Goal: Task Accomplishment & Management: Use online tool/utility

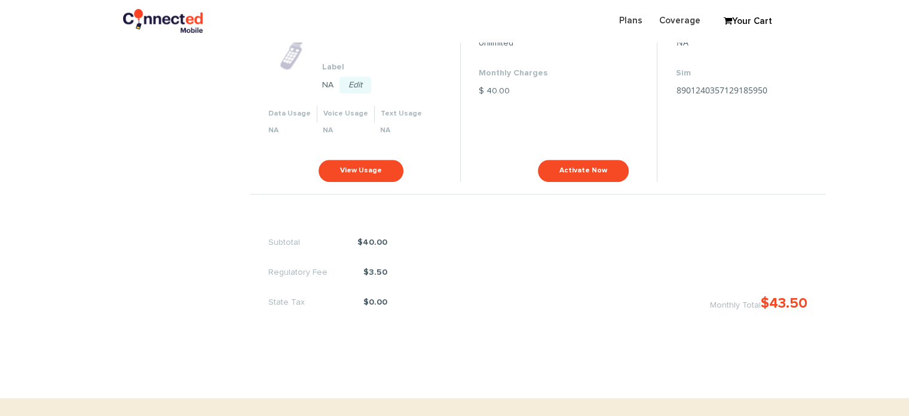
scroll to position [538, 0]
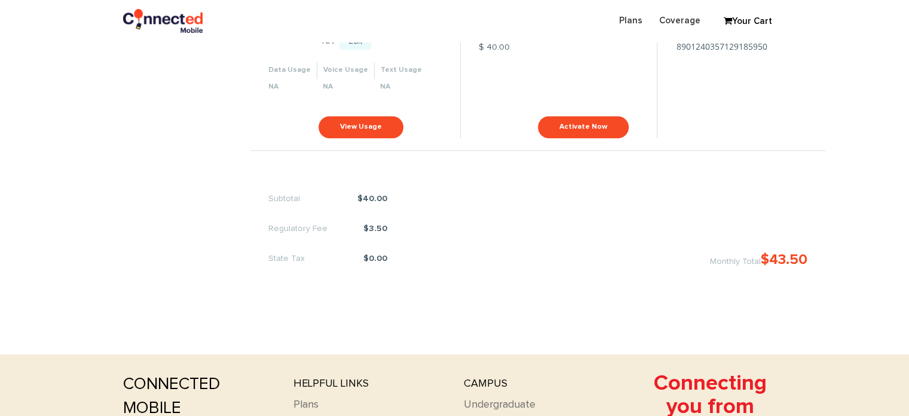
click at [810, 180] on div "Subtotal $40.00 Regulatory Fee $3.50 State Tax $0.00 Monthly Total $43.50" at bounding box center [538, 223] width 575 height 132
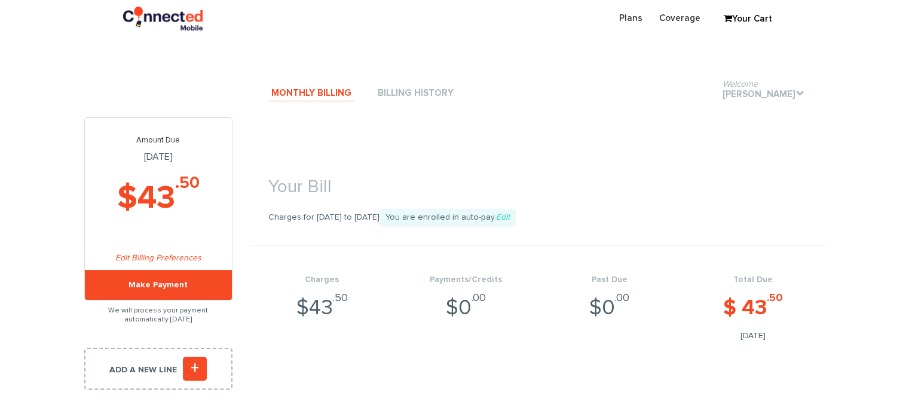
scroll to position [60, 0]
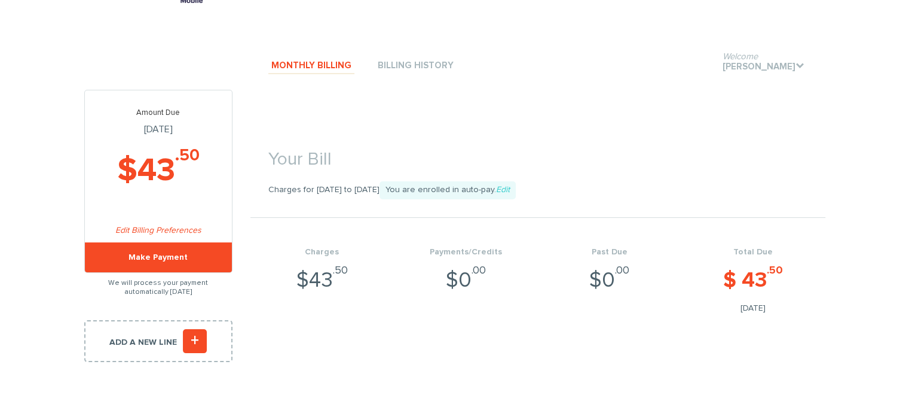
click at [682, 166] on h1 "Your Bill" at bounding box center [538, 154] width 575 height 44
click at [294, 66] on link "Monthly Billing" at bounding box center [311, 66] width 86 height 16
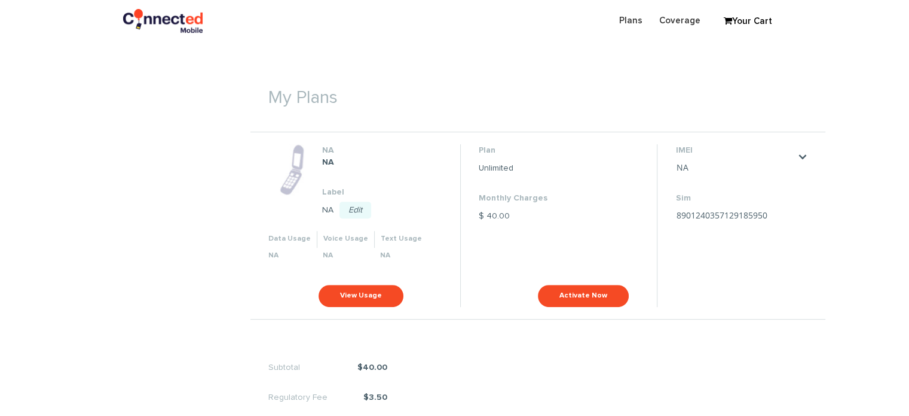
scroll to position [419, 0]
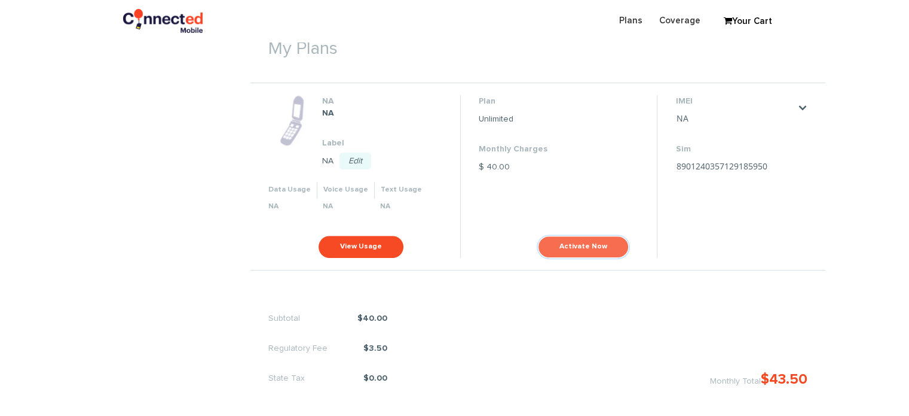
click at [588, 243] on button "Activate Now" at bounding box center [583, 247] width 91 height 22
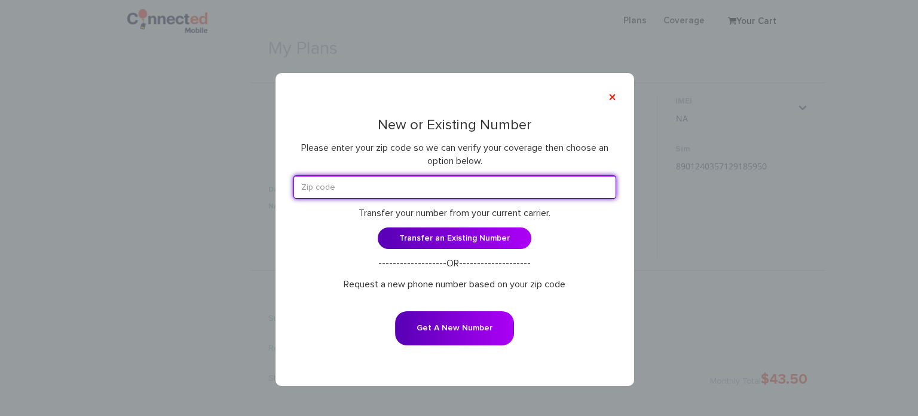
click at [356, 185] on input "text" at bounding box center [455, 186] width 323 height 23
type input "01075"
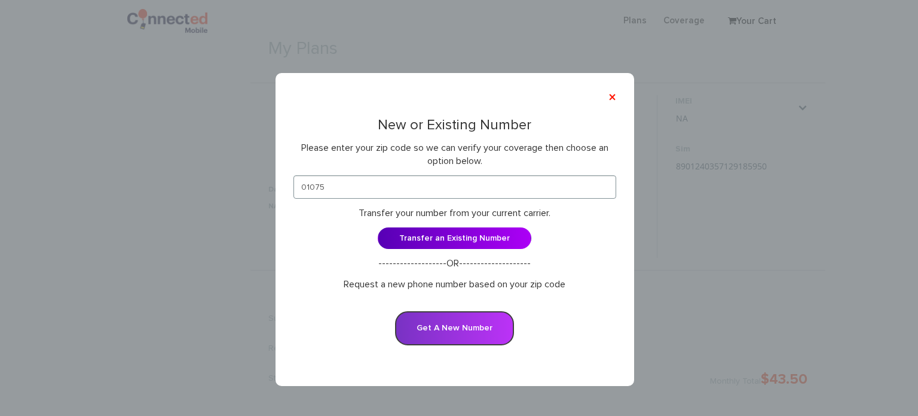
click at [455, 327] on button "Get A New Number" at bounding box center [454, 328] width 119 height 34
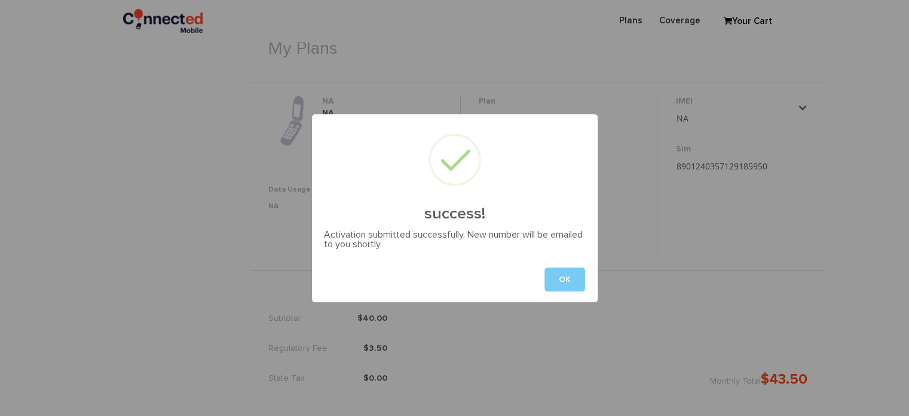
click at [566, 279] on button "OK" at bounding box center [565, 279] width 41 height 24
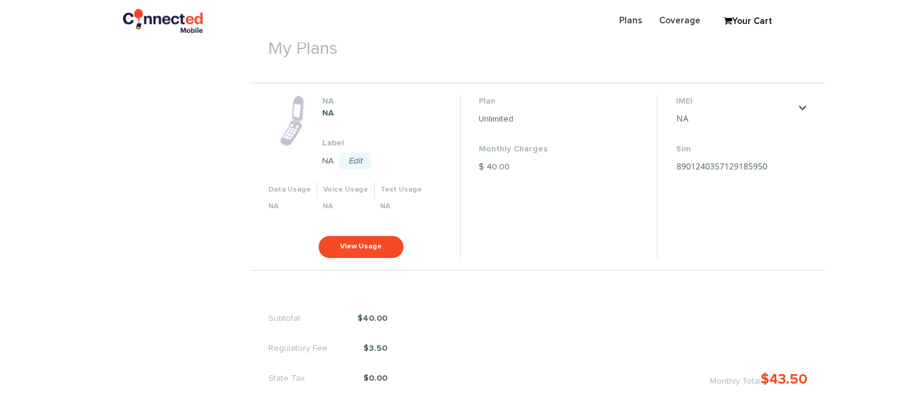
click at [566, 54] on h1 "My Plans" at bounding box center [538, 43] width 575 height 44
click at [605, 133] on li "Plan Unlimited Monthly Charges $ 40.00 Activate Now" at bounding box center [558, 176] width 197 height 162
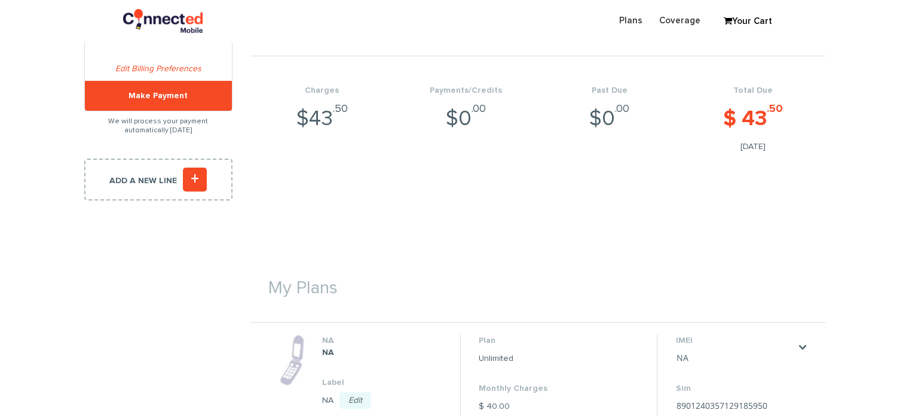
scroll to position [0, 0]
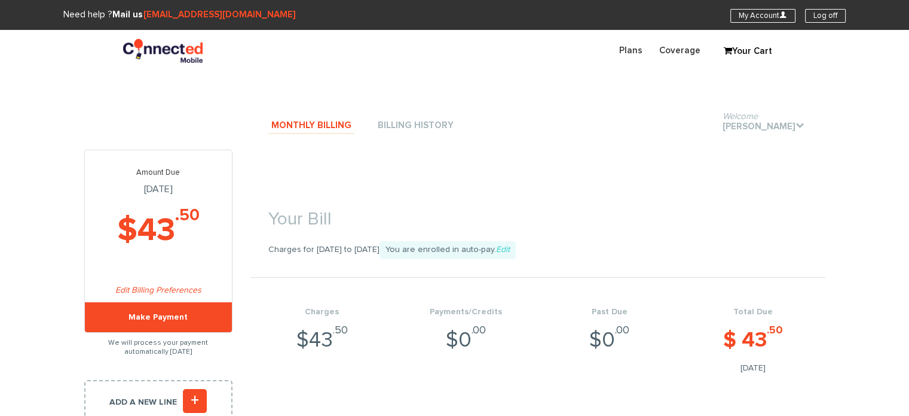
click at [820, 156] on section "Your Bill Charges for [DATE] to [DATE] You are enrolled in auto-pay. Edit Charg…" at bounding box center [538, 285] width 575 height 272
